Goal: Task Accomplishment & Management: Complete application form

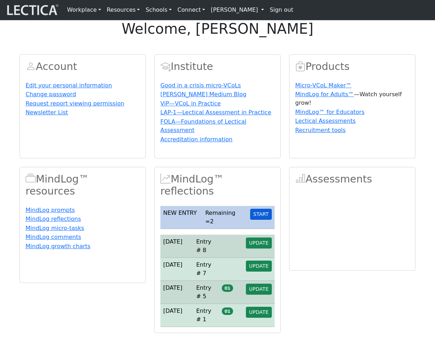
click at [263, 220] on button "START" at bounding box center [261, 214] width 22 height 11
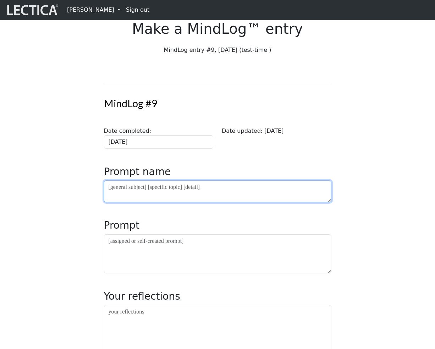
click at [169, 202] on textarea at bounding box center [218, 191] width 228 height 22
type textarea "bolinou"
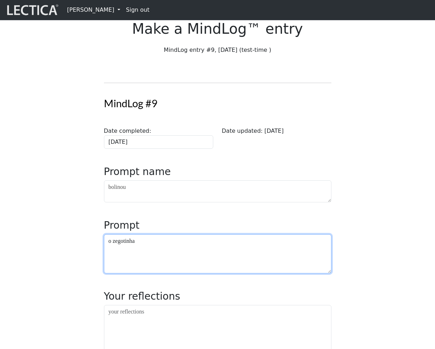
type textarea "o zegotinha"
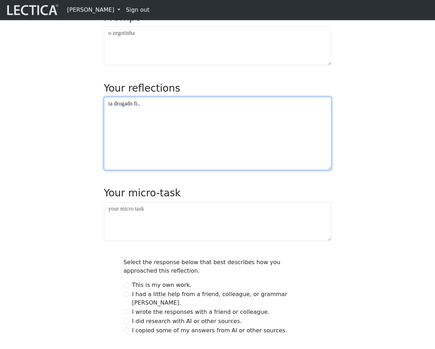
scroll to position [211, 0]
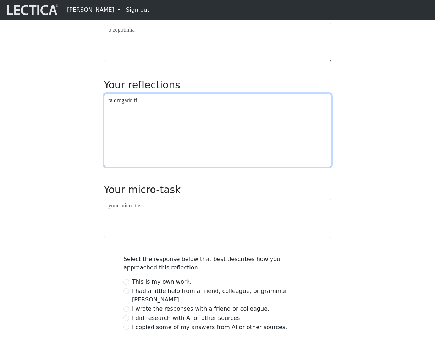
type textarea "ta drogado fi.."
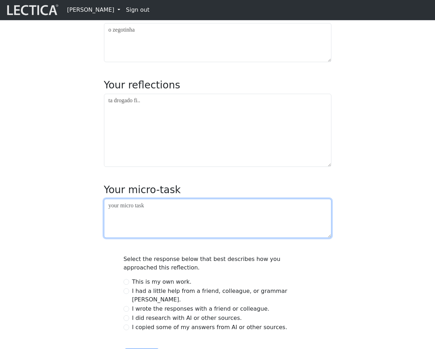
click at [142, 238] on textarea at bounding box center [218, 218] width 228 height 39
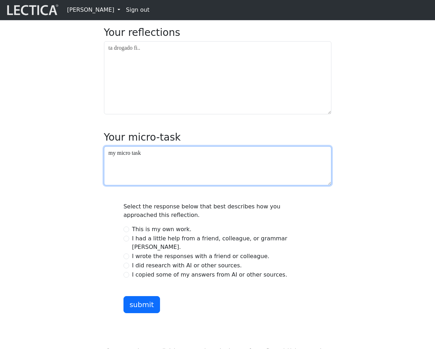
scroll to position [266, 0]
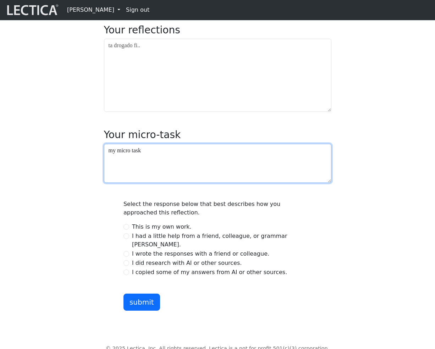
type textarea "my micro task"
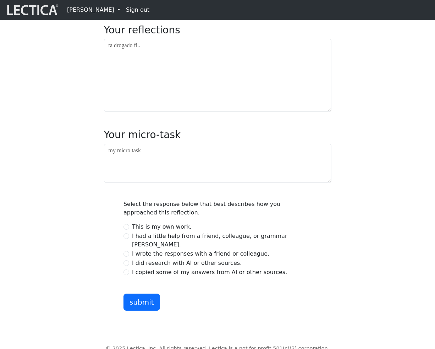
click at [81, 233] on div "MindLog #9 Date completed: 2025-10-03 Date updated: 2025-10-03 Prompt name boli…" at bounding box center [217, 61] width 405 height 500
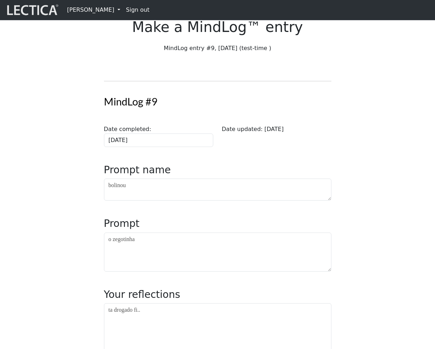
scroll to position [0, 0]
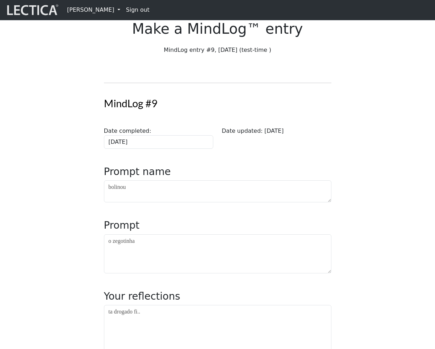
click at [97, 11] on link "[PERSON_NAME]" at bounding box center [93, 10] width 59 height 14
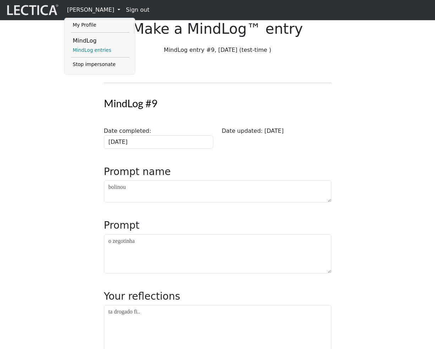
click at [95, 51] on link "MindLog entries" at bounding box center [100, 50] width 59 height 9
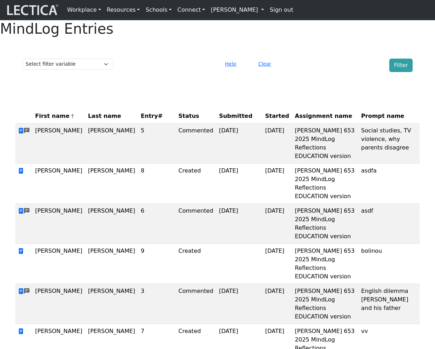
click at [141, 120] on span "Entry#" at bounding box center [157, 116] width 32 height 9
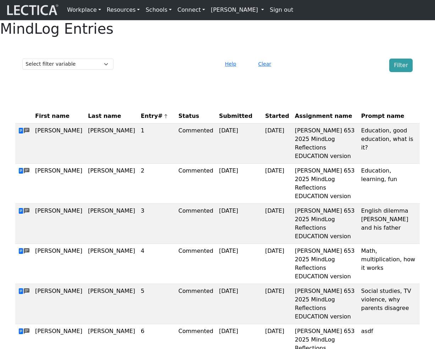
click at [141, 120] on span "Entry#" at bounding box center [157, 116] width 32 height 9
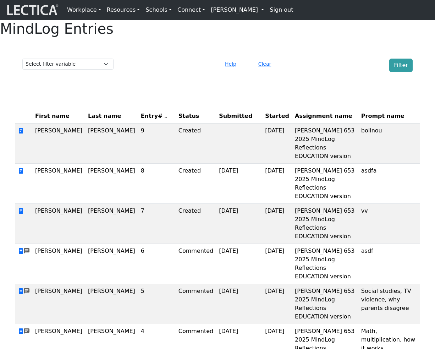
click at [224, 12] on link "[PERSON_NAME]" at bounding box center [237, 10] width 59 height 14
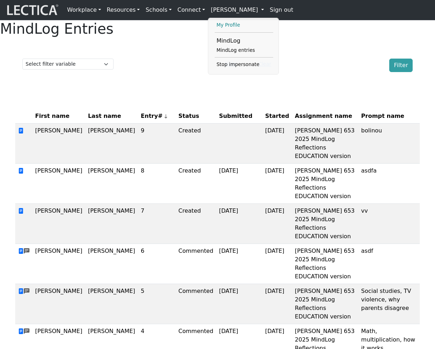
click at [215, 26] on link "My Profile" at bounding box center [244, 25] width 59 height 9
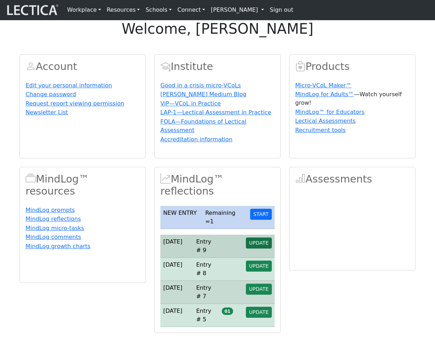
click at [259, 246] on span "UPDATE" at bounding box center [259, 243] width 20 height 6
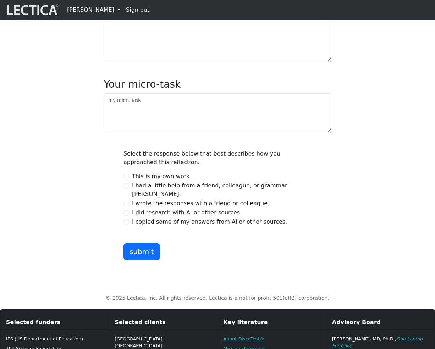
scroll to position [317, 0]
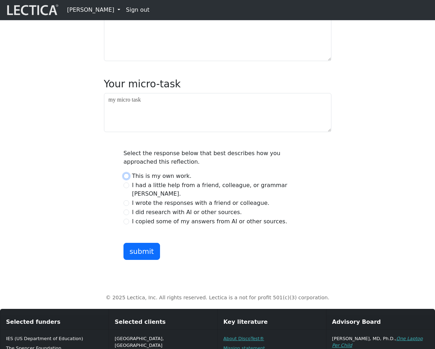
click at [128, 179] on input "This is my own work." at bounding box center [127, 176] width 6 height 6
radio input "true"
click at [139, 260] on button "submit" at bounding box center [142, 251] width 37 height 17
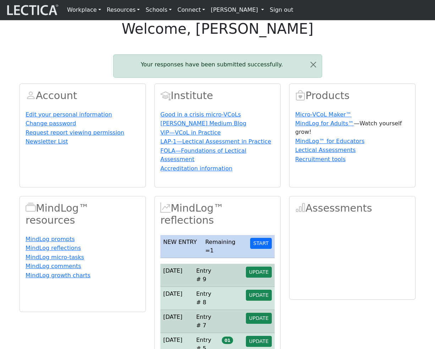
click at [225, 12] on link "[PERSON_NAME]" at bounding box center [237, 10] width 59 height 14
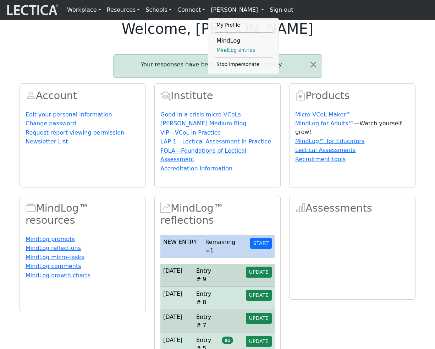
click at [219, 53] on link "MindLog entries" at bounding box center [244, 50] width 59 height 9
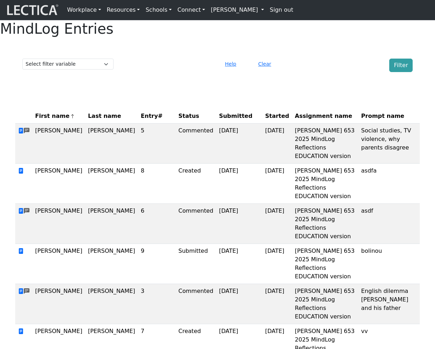
click at [141, 120] on span "Entry#" at bounding box center [157, 116] width 32 height 9
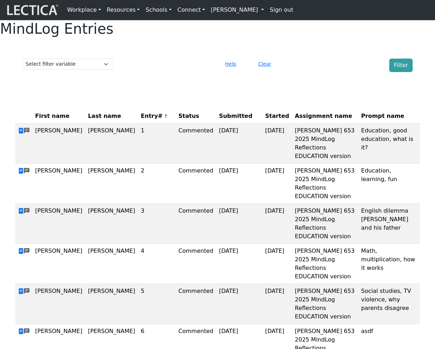
click at [141, 120] on span "Entry#" at bounding box center [157, 116] width 32 height 9
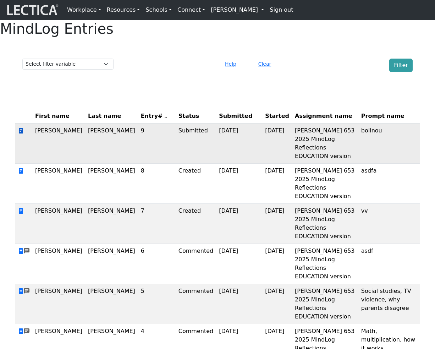
click at [23, 134] on span at bounding box center [21, 130] width 6 height 7
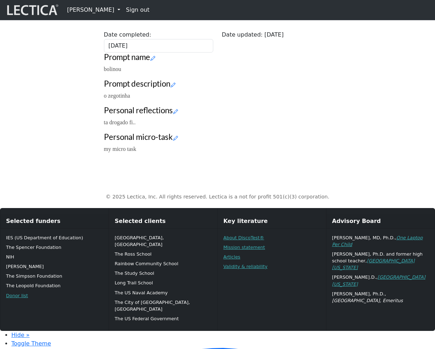
scroll to position [96, 0]
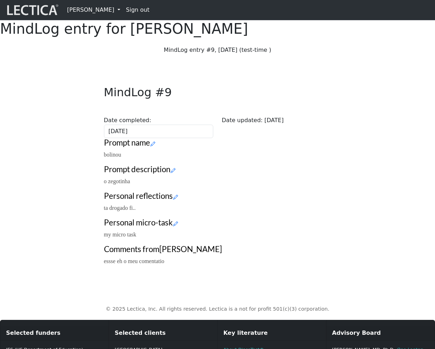
scroll to position [96, 0]
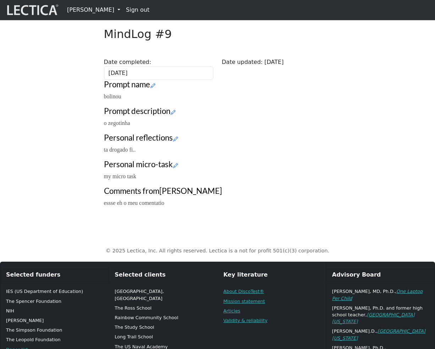
click at [240, 151] on div "Close MindLog #9 Date completed: [DATE] Date updated: [DATE] Prompt name bolino…" at bounding box center [218, 116] width 236 height 194
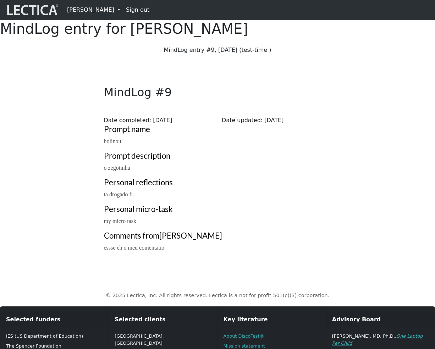
scroll to position [58, 0]
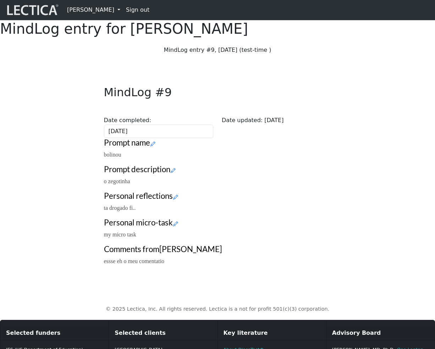
scroll to position [58, 0]
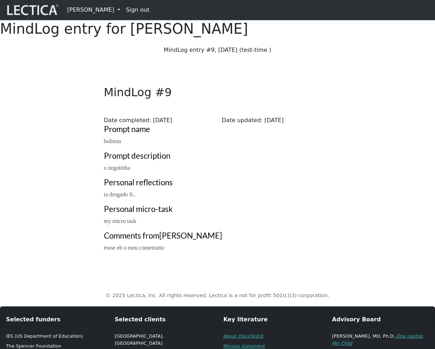
scroll to position [58, 0]
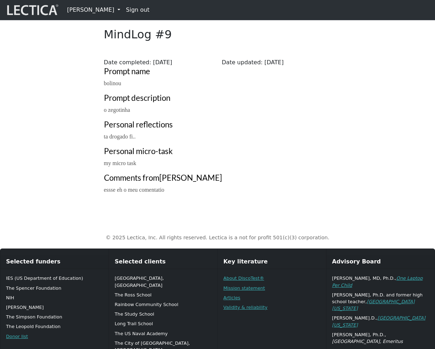
click at [103, 16] on link "[PERSON_NAME]" at bounding box center [93, 10] width 59 height 14
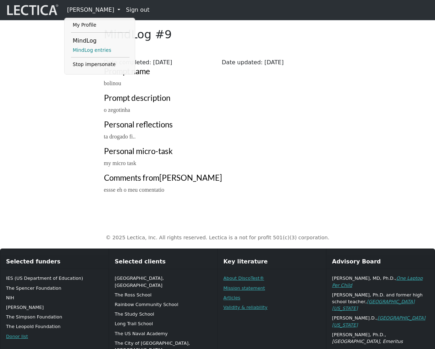
click at [95, 50] on link "MindLog entries" at bounding box center [100, 50] width 59 height 9
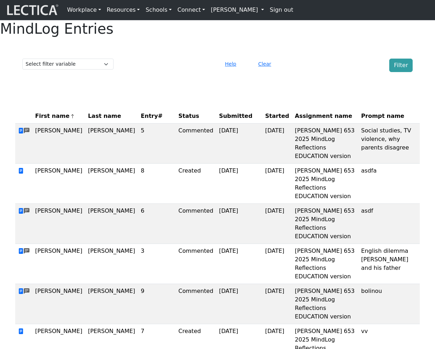
click at [141, 120] on span "Entry#" at bounding box center [157, 116] width 32 height 9
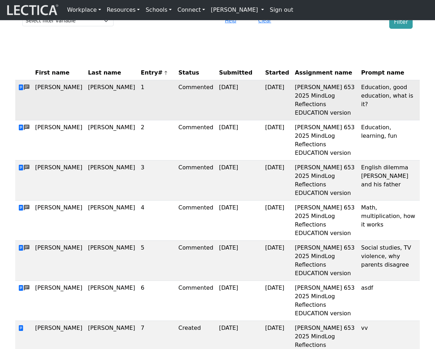
scroll to position [125, 0]
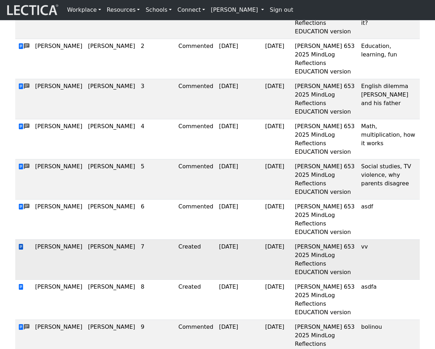
click at [21, 244] on span at bounding box center [21, 247] width 6 height 7
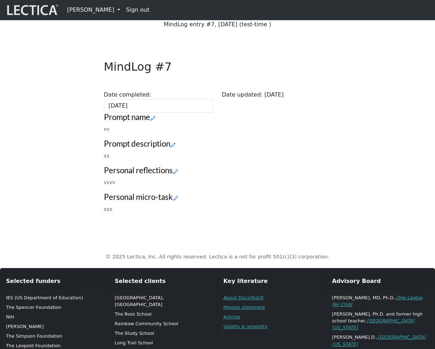
scroll to position [47, 0]
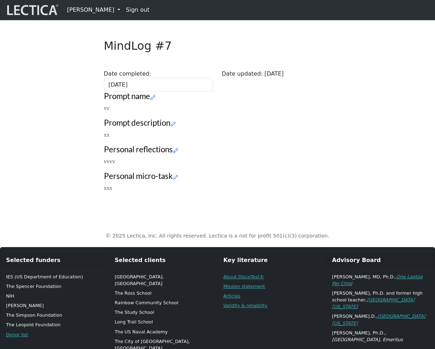
click at [278, 139] on p "xx" at bounding box center [218, 135] width 228 height 9
click at [336, 182] on div "Close MindLog #7 Date completed: 2025-09-15 Date updated: 2025-09-15 Prompt nam…" at bounding box center [217, 105] width 405 height 185
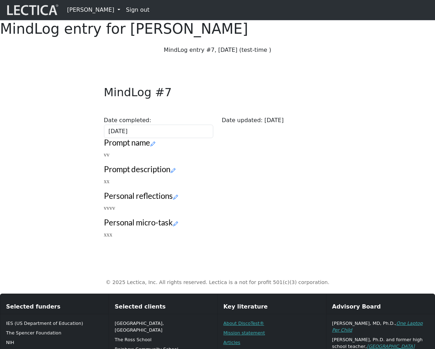
click at [88, 12] on link "[PERSON_NAME]" at bounding box center [93, 10] width 59 height 14
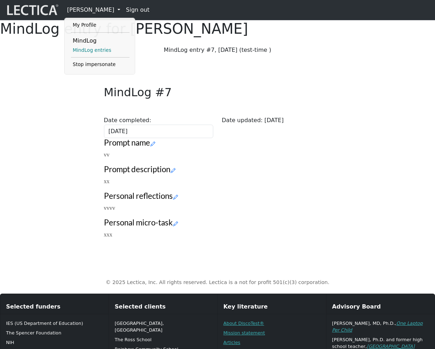
click at [88, 52] on link "MindLog entries" at bounding box center [100, 50] width 59 height 9
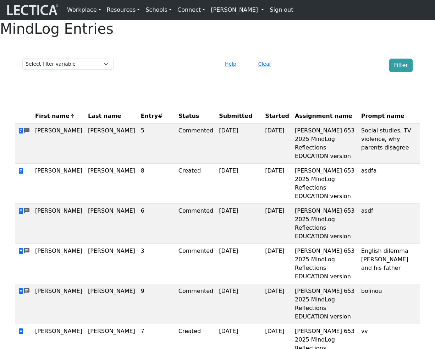
click at [141, 120] on span "Entry#" at bounding box center [157, 116] width 32 height 9
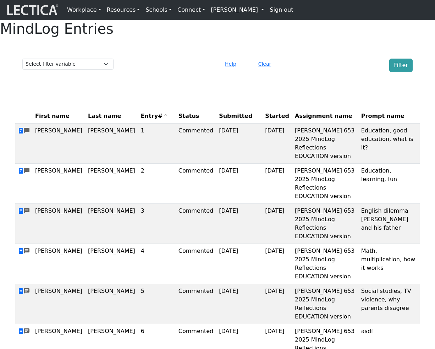
click at [141, 120] on span "Entry#" at bounding box center [157, 116] width 32 height 9
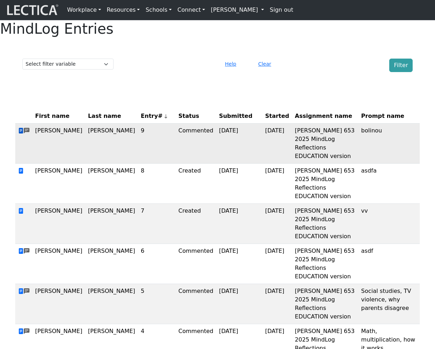
click at [21, 134] on span at bounding box center [21, 130] width 6 height 7
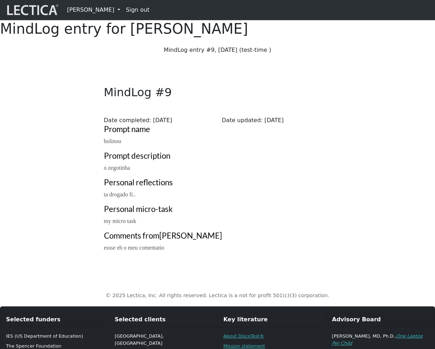
click at [216, 54] on p "MindLog entry #9, 2025-10-02 (test-time )" at bounding box center [218, 50] width 228 height 9
drag, startPoint x: 216, startPoint y: 67, endPoint x: 236, endPoint y: 67, distance: 20.2
click at [236, 54] on p "MindLog entry #9, 2025-10-02 (test-time )" at bounding box center [218, 50] width 228 height 9
click at [238, 54] on p "MindLog entry #9, 2025-10-02 (test-time )" at bounding box center [218, 50] width 228 height 9
drag, startPoint x: 238, startPoint y: 68, endPoint x: 215, endPoint y: 67, distance: 22.0
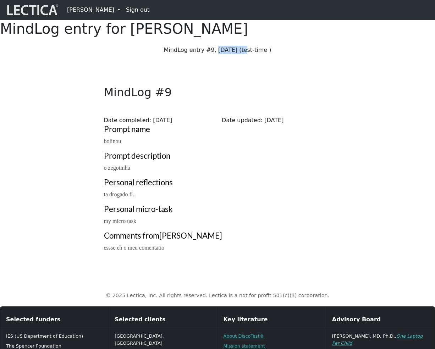
click at [215, 54] on p "MindLog entry #9, 2025-10-02 (test-time )" at bounding box center [218, 50] width 228 height 9
click at [98, 10] on link "[PERSON_NAME]" at bounding box center [93, 10] width 59 height 14
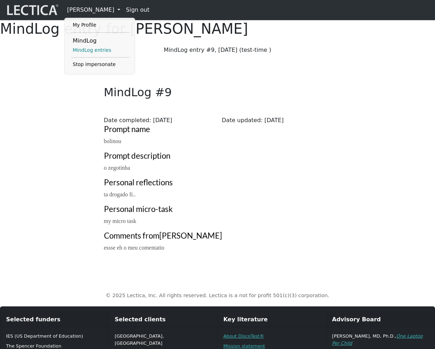
click at [90, 51] on link "MindLog entries" at bounding box center [100, 50] width 59 height 9
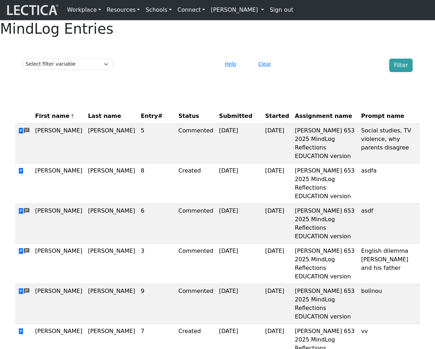
click at [216, 11] on link "[PERSON_NAME]" at bounding box center [237, 10] width 59 height 14
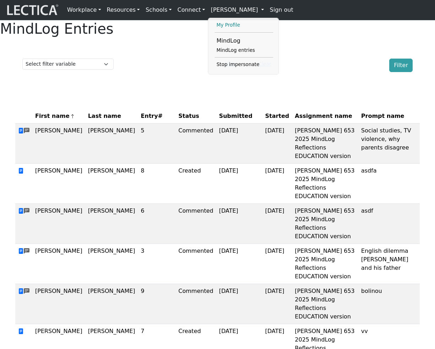
click at [215, 25] on link "My Profile" at bounding box center [244, 25] width 59 height 9
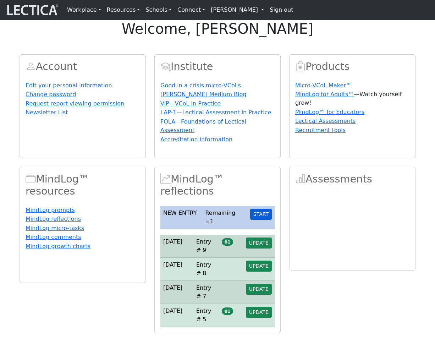
click at [260, 220] on button "START" at bounding box center [261, 214] width 22 height 11
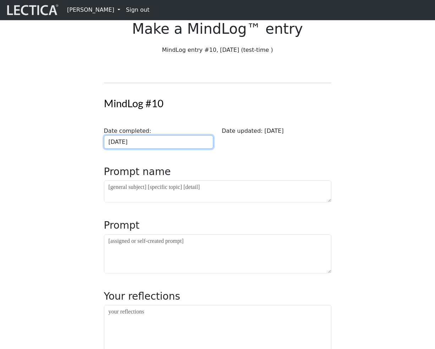
click at [166, 149] on input "[DATE]" at bounding box center [159, 141] width 110 height 13
click at [0, 0] on th "October 2025" at bounding box center [0, 0] width 0 height 0
click at [0, 0] on span "Feb" at bounding box center [0, 0] width 0 height 0
click at [0, 0] on td "25" at bounding box center [0, 0] width 0 height 0
type input "2025-02-25"
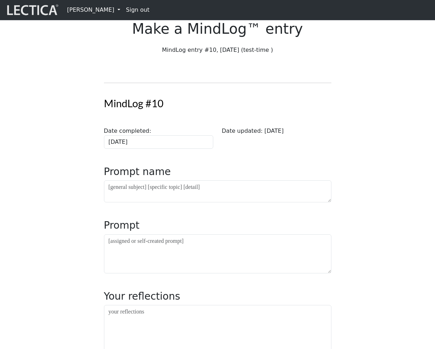
click at [222, 180] on div "MindLog #10 Date completed: 2025-02-25 Date updated: 2025-10-03 Prompt name Pro…" at bounding box center [218, 327] width 236 height 500
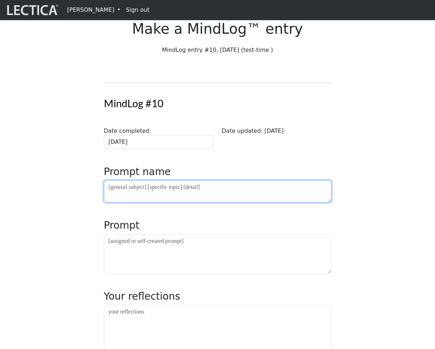
click at [162, 202] on textarea at bounding box center [218, 191] width 228 height 22
type textarea "xxxxxxx"
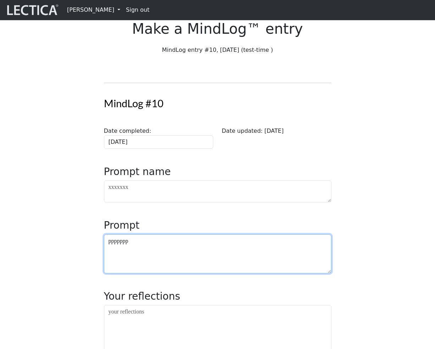
type textarea "ppppppp"
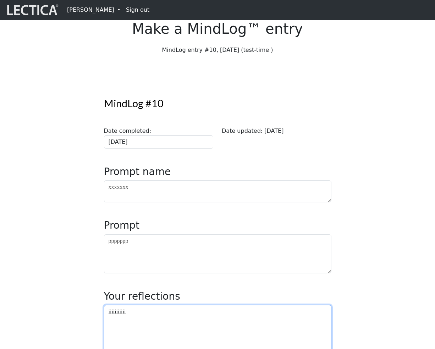
type textarea "iiiiiiiiiii"
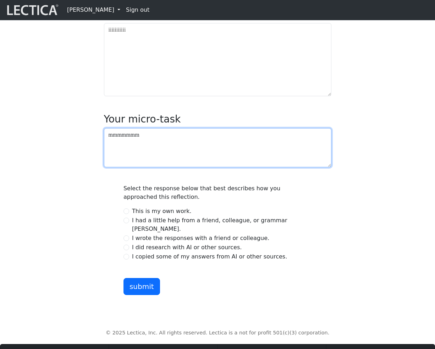
type textarea "mmmmmmm"
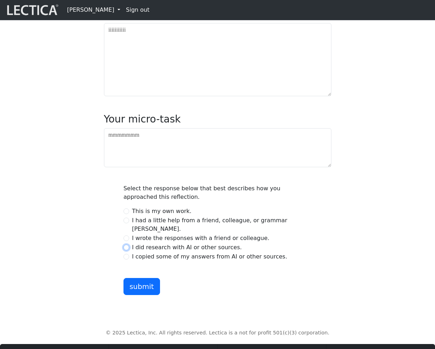
click at [129, 250] on input "I did research with AI or other sources." at bounding box center [127, 248] width 6 height 6
radio input "true"
click at [142, 295] on button "submit" at bounding box center [142, 286] width 37 height 17
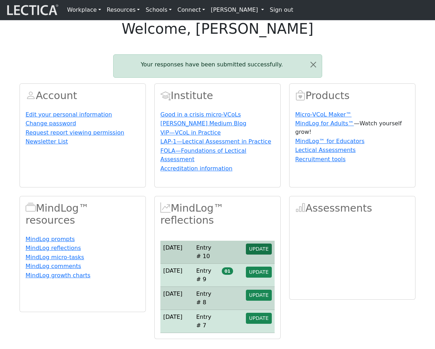
click at [258, 255] on button "UPDATE" at bounding box center [259, 249] width 26 height 11
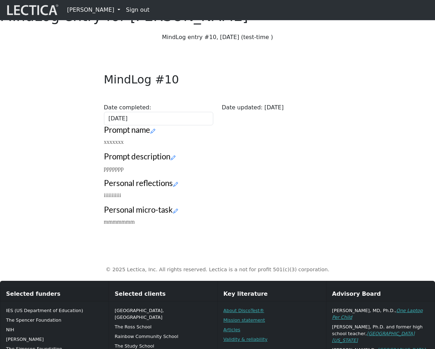
scroll to position [13, 0]
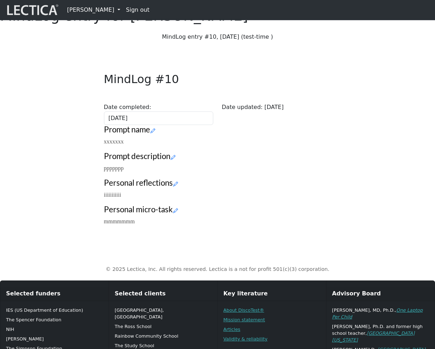
click at [99, 12] on link "[PERSON_NAME]" at bounding box center [93, 10] width 59 height 14
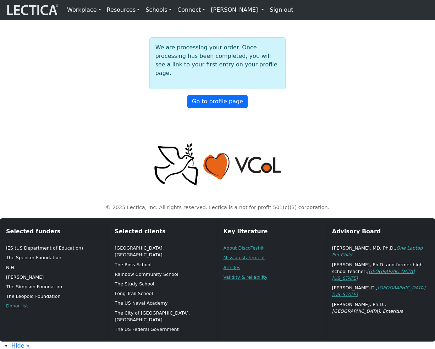
click at [356, 99] on div "We are processing your order. Once processing has been completed, you will see …" at bounding box center [217, 72] width 435 height 71
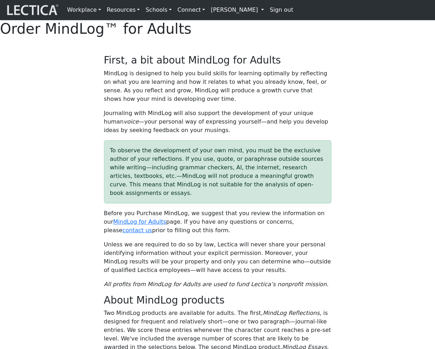
select select "2016"
select select "07"
